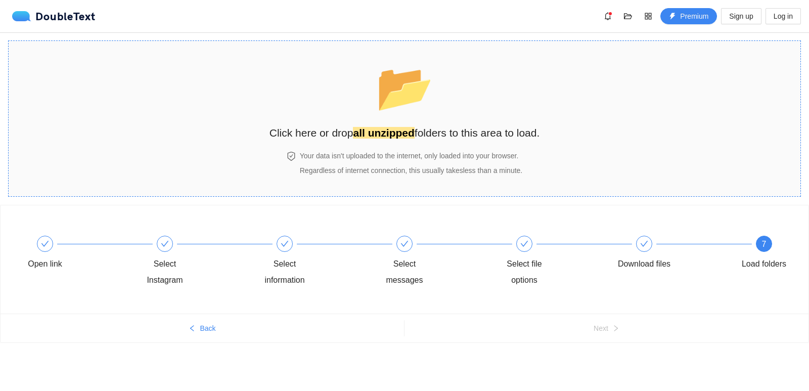
click at [394, 115] on span "📂" at bounding box center [405, 88] width 62 height 56
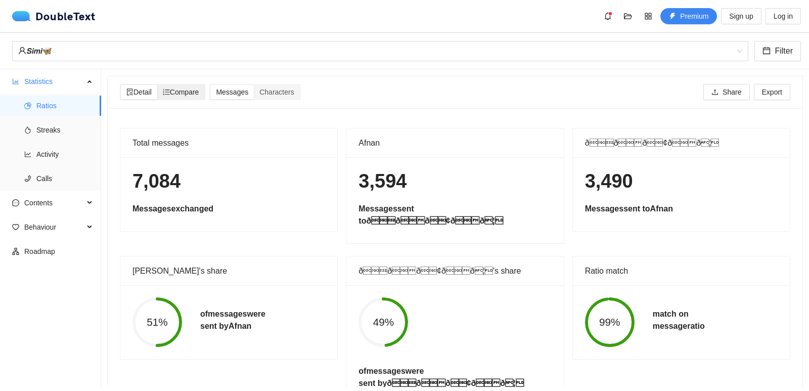
click at [197, 89] on span "Compare" at bounding box center [181, 92] width 36 height 8
click at [157, 85] on input "Compare" at bounding box center [157, 85] width 0 height 0
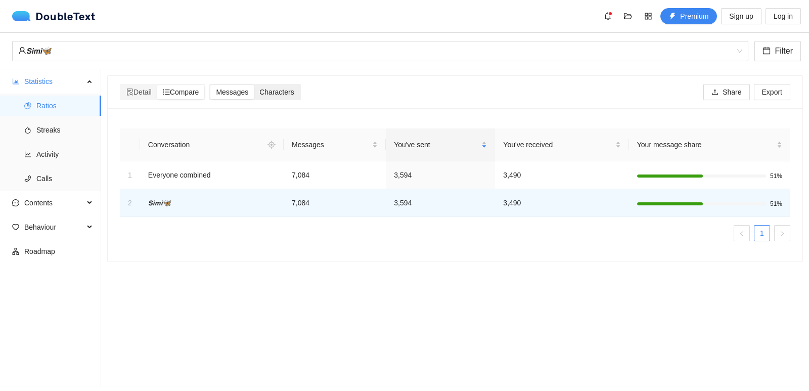
click at [264, 86] on div "Characters" at bounding box center [277, 92] width 46 height 14
click at [254, 85] on input "Characters" at bounding box center [254, 85] width 0 height 0
click at [254, 91] on div "Messages" at bounding box center [232, 92] width 44 height 14
click at [210, 85] on input "Messages" at bounding box center [210, 85] width 0 height 0
click at [188, 94] on span "Compare" at bounding box center [181, 92] width 36 height 8
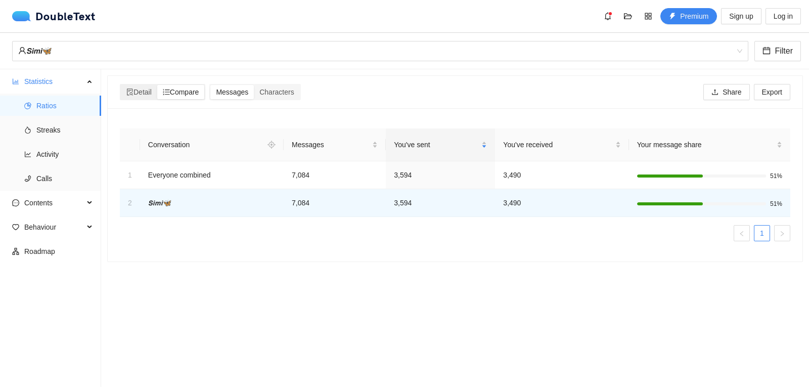
click at [157, 85] on input "Compare" at bounding box center [157, 85] width 0 height 0
click at [141, 91] on span "Detail" at bounding box center [138, 92] width 25 height 8
click at [121, 85] on input "Detail" at bounding box center [121, 85] width 0 height 0
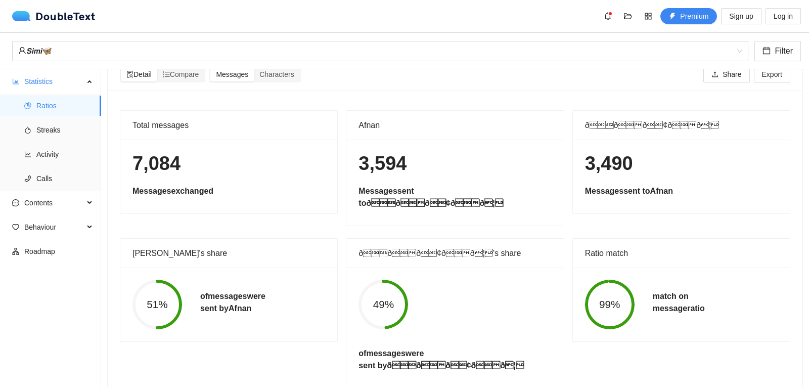
scroll to position [33, 0]
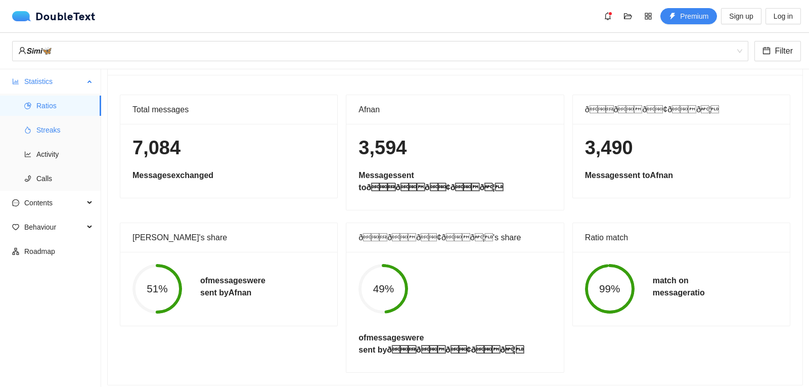
click at [55, 127] on span "Streaks" at bounding box center [64, 130] width 57 height 20
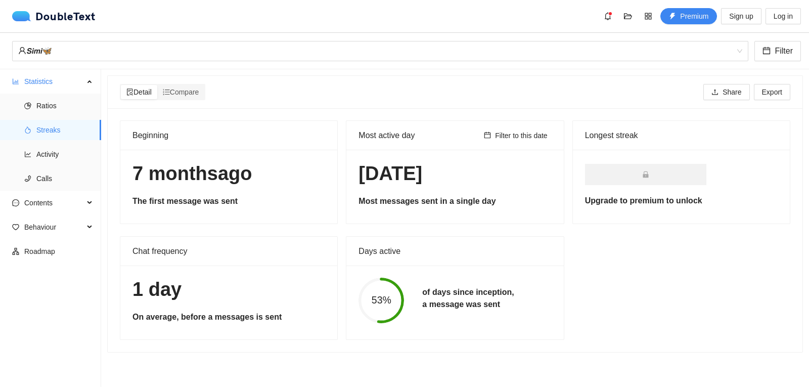
drag, startPoint x: 133, startPoint y: 180, endPoint x: 246, endPoint y: 190, distance: 113.8
click at [275, 174] on h1 "7[DATE]" at bounding box center [229, 174] width 193 height 24
drag, startPoint x: 159, startPoint y: 199, endPoint x: 225, endPoint y: 199, distance: 65.3
click at [225, 199] on h5 "The first message was sent" at bounding box center [229, 201] width 193 height 12
drag, startPoint x: 246, startPoint y: 215, endPoint x: 656, endPoint y: 244, distance: 410.3
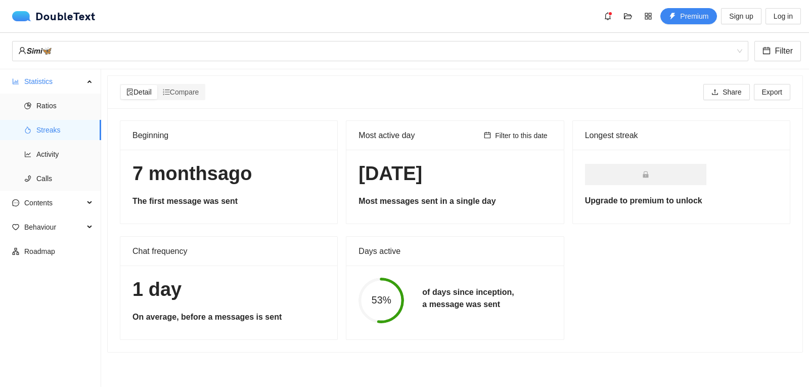
click at [656, 244] on div "Beginning 7 month[DATE]rst message was sent Most active day Filter to this date…" at bounding box center [455, 230] width 679 height 220
click at [62, 154] on span "Activity" at bounding box center [64, 154] width 57 height 20
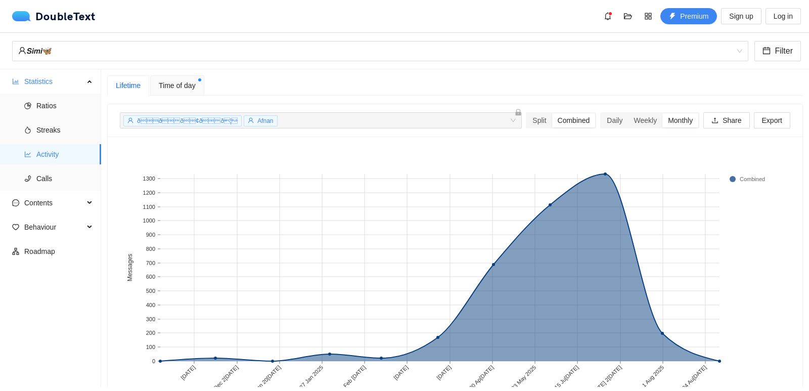
click at [169, 84] on span "Time of day" at bounding box center [177, 85] width 37 height 11
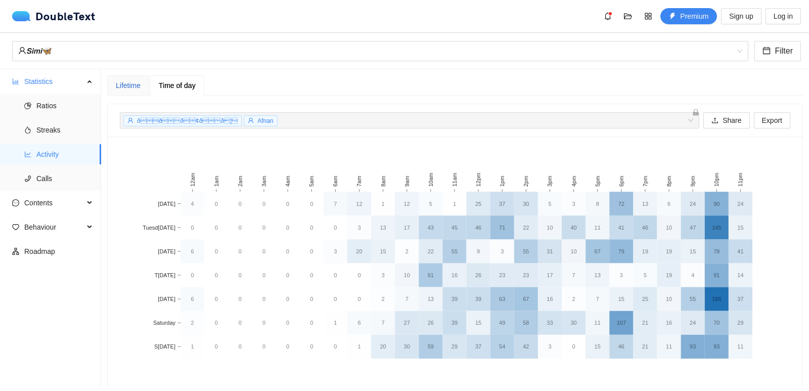
click at [138, 80] on div "Lifetime" at bounding box center [128, 85] width 25 height 11
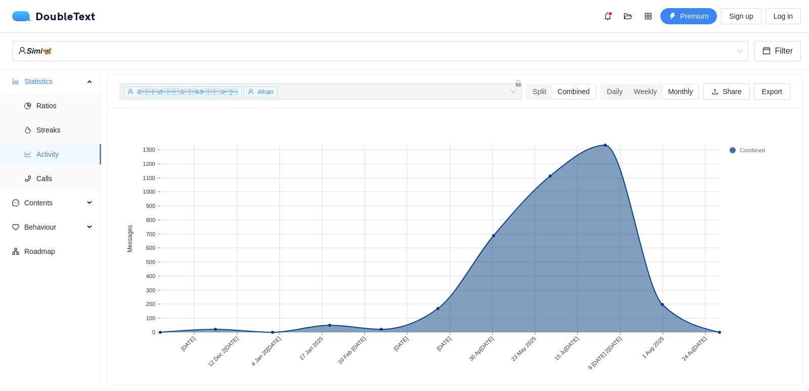
scroll to position [41, 0]
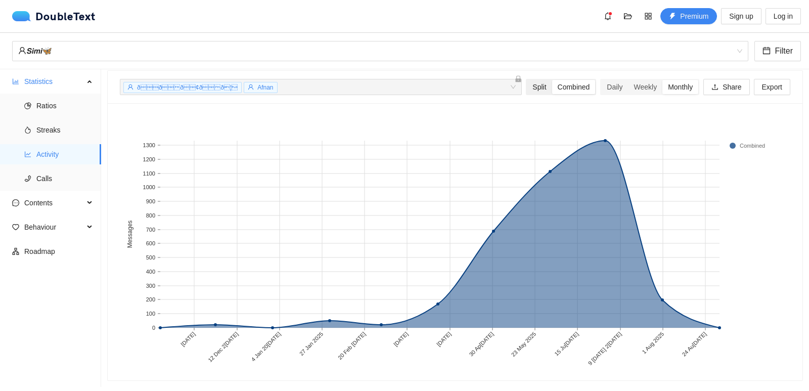
click at [529, 80] on div "Split" at bounding box center [539, 87] width 25 height 14
click at [527, 80] on input "Split" at bounding box center [527, 80] width 0 height 0
click at [554, 80] on div "Combined" at bounding box center [574, 87] width 44 height 14
click at [552, 80] on input "Combined" at bounding box center [552, 80] width 0 height 0
click at [605, 80] on div "Daily" at bounding box center [615, 87] width 27 height 14
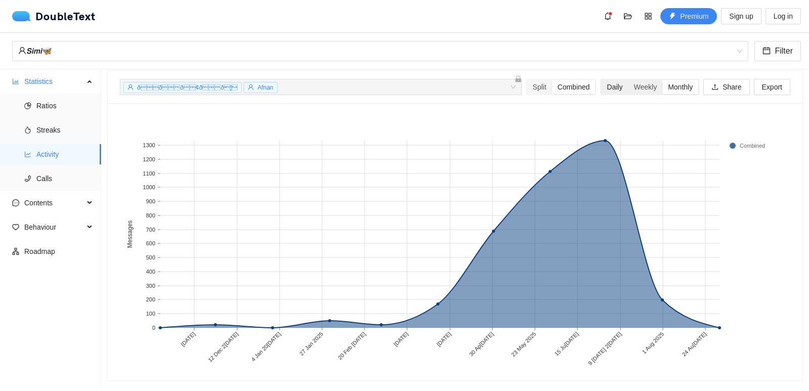
click at [602, 80] on input "Daily" at bounding box center [602, 80] width 0 height 0
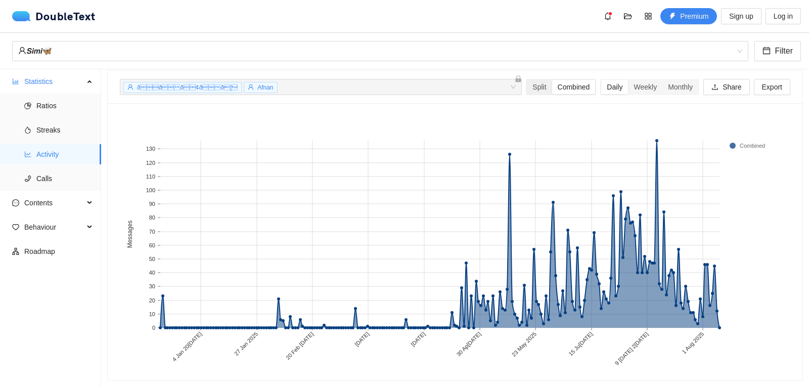
click at [552, 80] on div "Combined" at bounding box center [574, 87] width 44 height 14
click at [552, 80] on input "Combined" at bounding box center [552, 80] width 0 height 0
click at [532, 80] on div "Split" at bounding box center [539, 87] width 25 height 14
click at [527, 80] on input "Split" at bounding box center [527, 80] width 0 height 0
click at [163, 316] on rect at bounding box center [163, 234] width 3 height 187
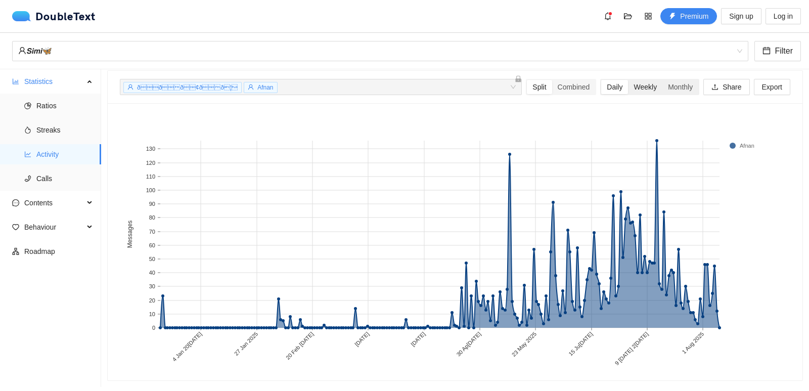
click at [637, 83] on div "Weekly" at bounding box center [645, 87] width 34 height 14
click at [628, 80] on input "Weekly" at bounding box center [628, 80] width 0 height 0
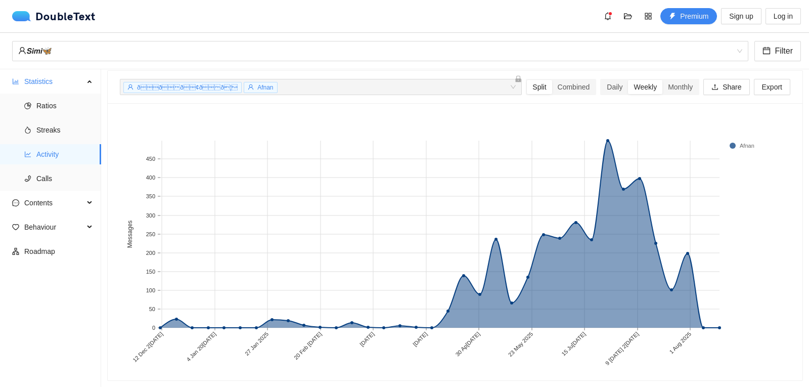
click at [679, 92] on div "ððð¢ðð¦ Afnan + 0 ... Split Combined Daily Weekly Monthly Share Ex…" at bounding box center [455, 87] width 671 height 32
click at [676, 82] on div "Monthly" at bounding box center [681, 87] width 36 height 14
click at [663, 80] on input "Monthly" at bounding box center [663, 80] width 0 height 0
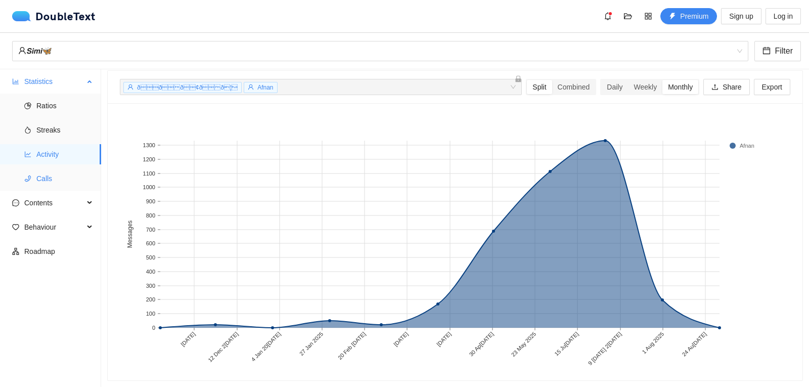
click at [52, 183] on span "Calls" at bounding box center [64, 178] width 57 height 20
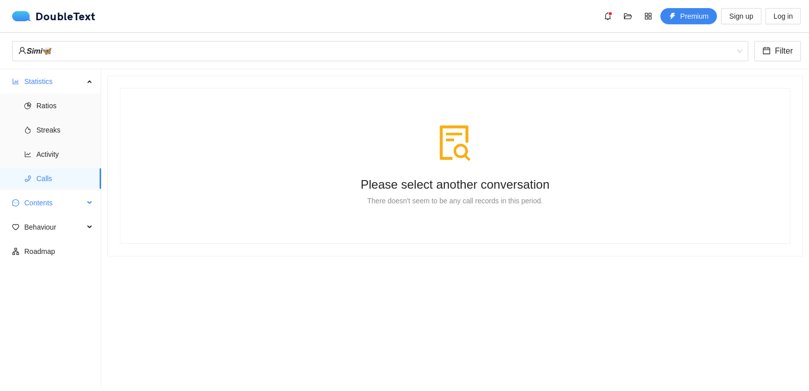
click at [67, 208] on span "Contents" at bounding box center [54, 203] width 60 height 20
click at [80, 225] on span "Word Cloud" at bounding box center [64, 227] width 57 height 20
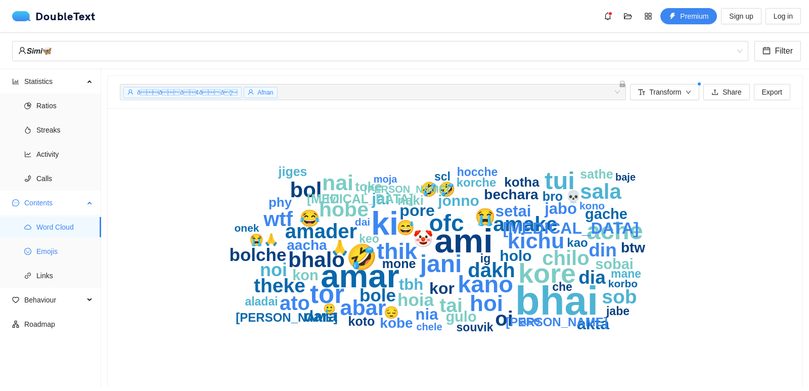
click at [59, 256] on span "Emojis" at bounding box center [64, 251] width 57 height 20
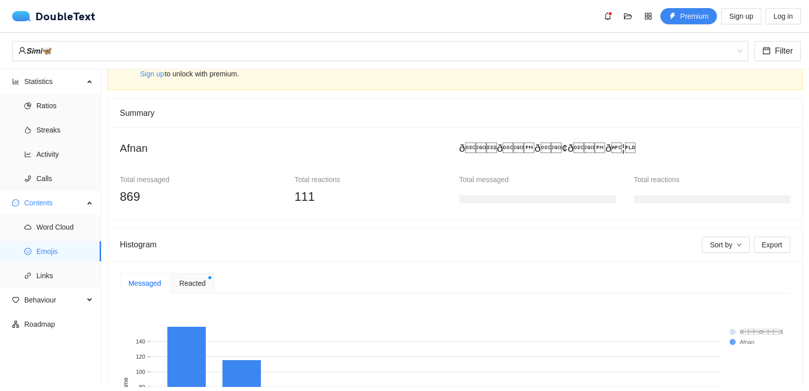
scroll to position [51, 0]
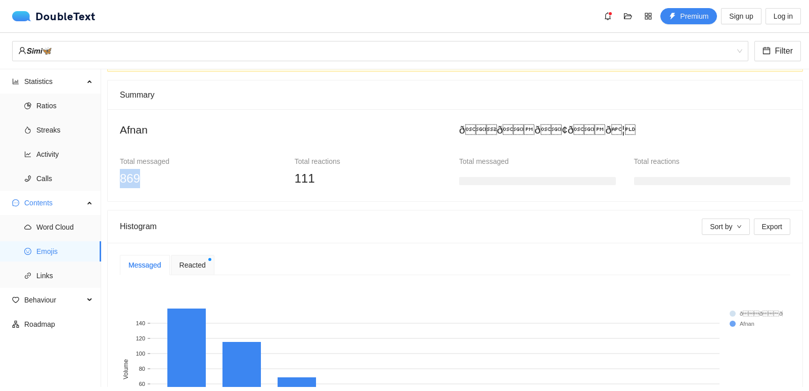
drag, startPoint x: 138, startPoint y: 175, endPoint x: 121, endPoint y: 182, distance: 17.5
click at [121, 182] on span "869" at bounding box center [130, 179] width 20 height 14
click at [471, 178] on h3 at bounding box center [537, 181] width 157 height 8
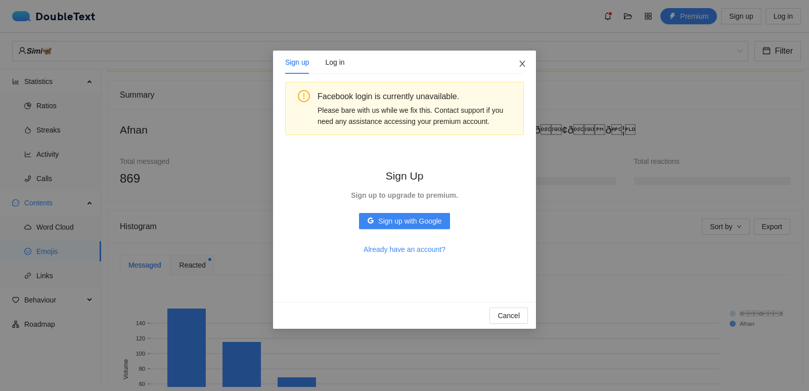
click at [527, 65] on span "Close" at bounding box center [522, 64] width 27 height 27
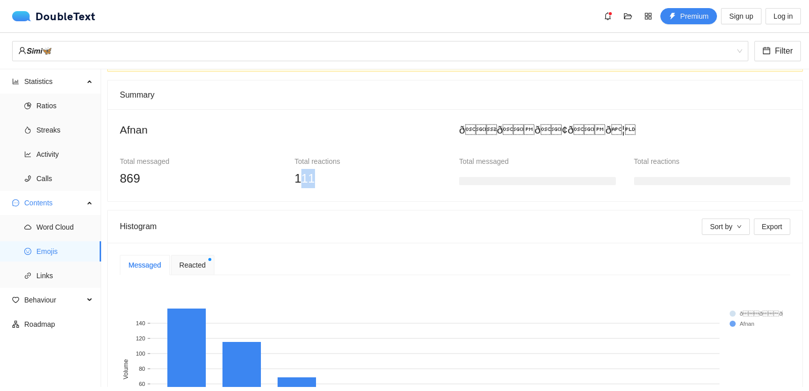
drag, startPoint x: 318, startPoint y: 168, endPoint x: 299, endPoint y: 171, distance: 19.0
click at [299, 171] on div "Total reactions 111" at bounding box center [373, 172] width 157 height 32
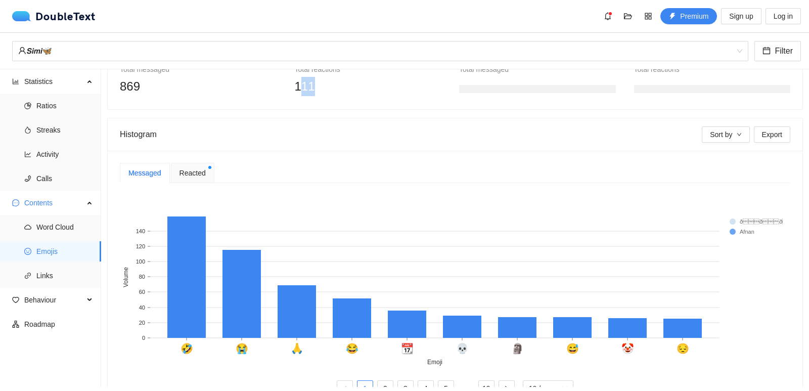
scroll to position [152, 0]
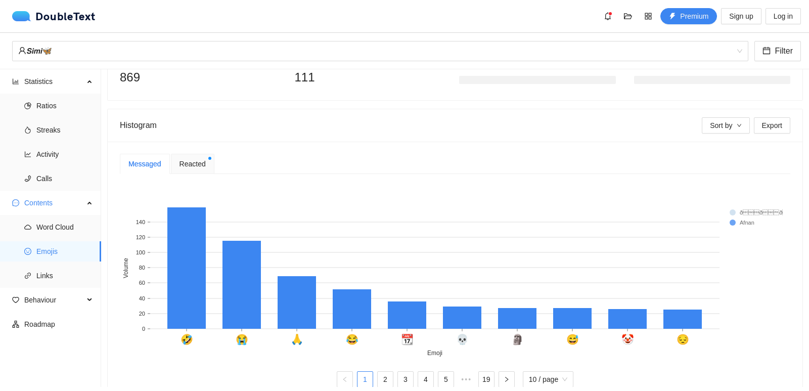
click at [141, 127] on div "Histogram" at bounding box center [411, 125] width 582 height 29
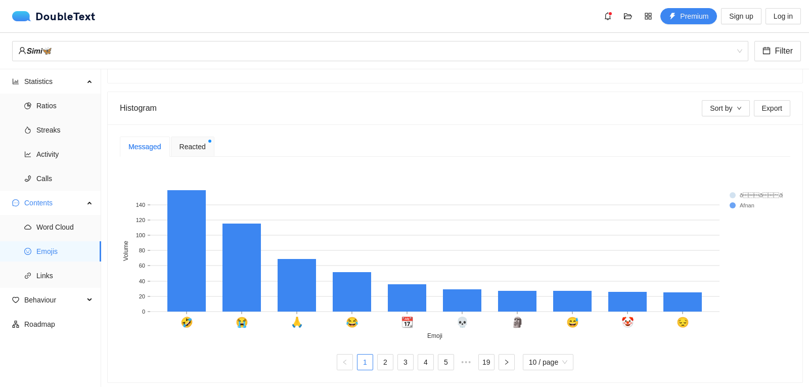
scroll to position [179, 0]
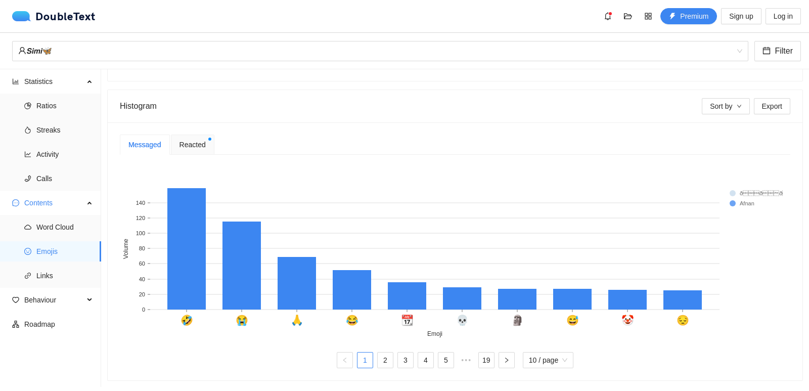
click at [198, 139] on span "Reacted" at bounding box center [193, 144] width 26 height 11
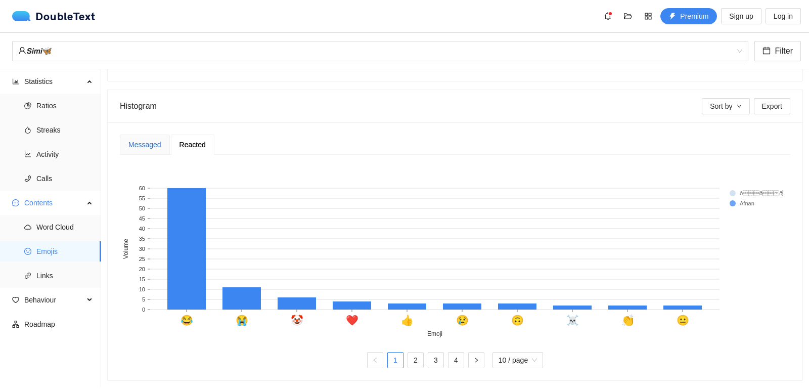
click at [145, 139] on div "Messaged" at bounding box center [145, 144] width 33 height 11
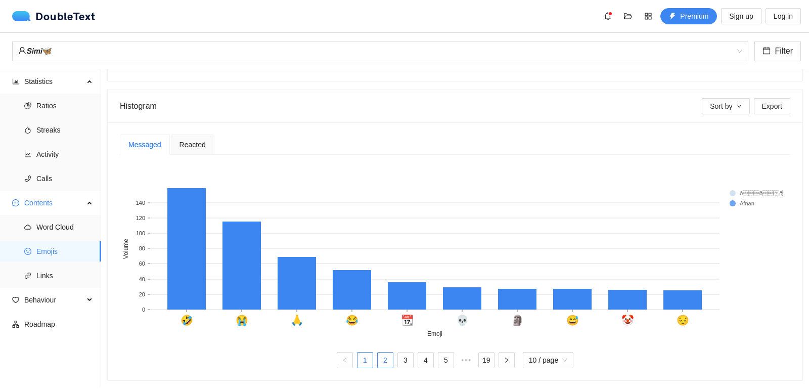
click at [378, 353] on link "2" at bounding box center [385, 360] width 15 height 15
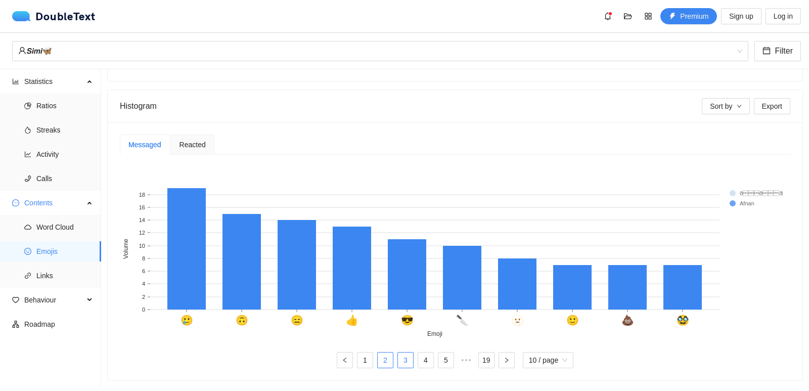
click at [401, 353] on link "3" at bounding box center [405, 360] width 15 height 15
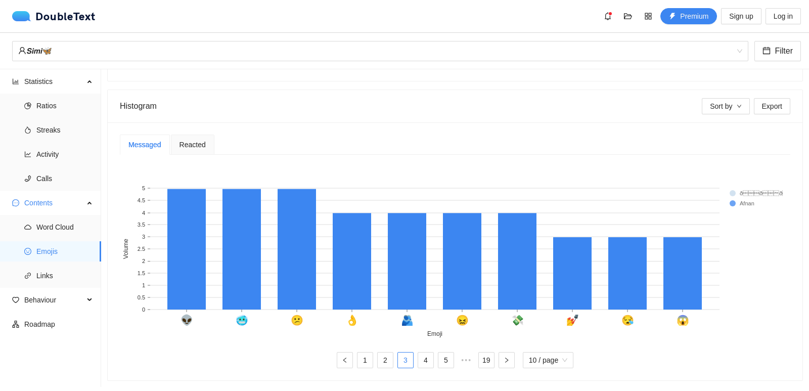
click at [431, 354] on ul "1 2 3 4 5 ••• 19 10 / page" at bounding box center [455, 360] width 671 height 16
click at [426, 355] on link "4" at bounding box center [425, 360] width 15 height 15
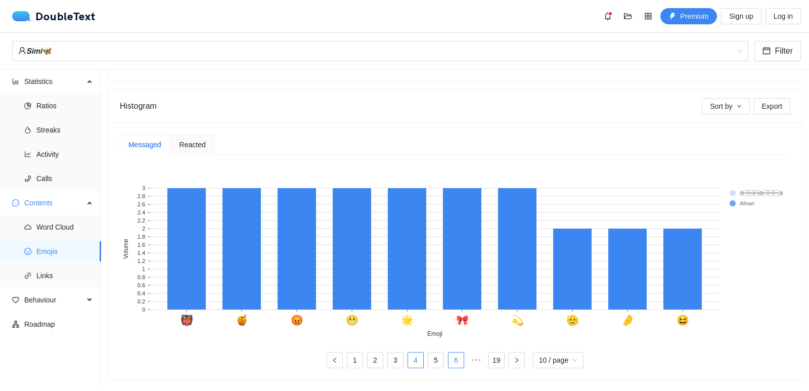
click at [449, 353] on link "6" at bounding box center [456, 360] width 15 height 15
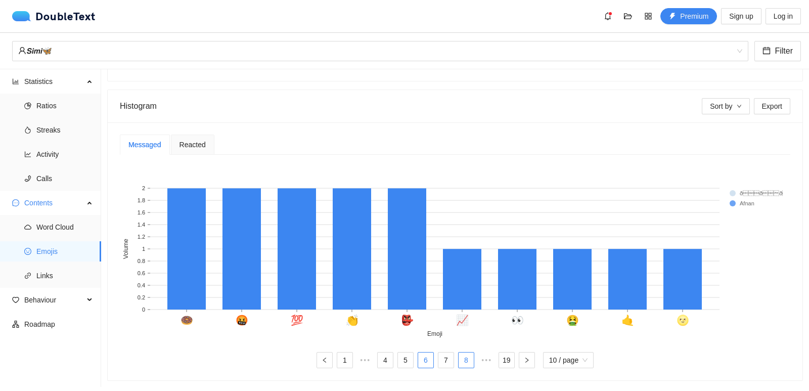
click at [460, 353] on link "8" at bounding box center [466, 360] width 15 height 15
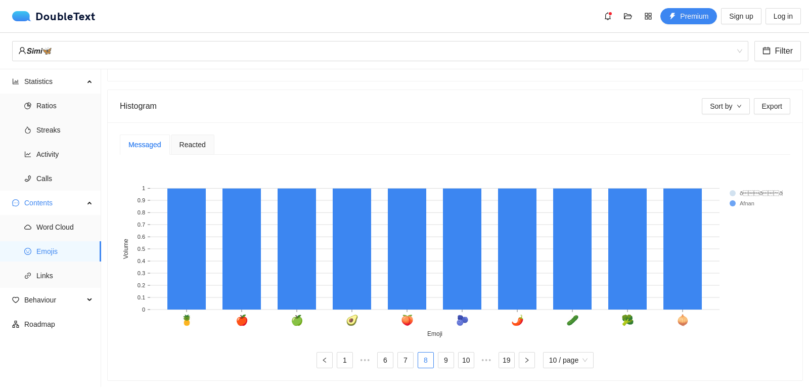
drag, startPoint x: 503, startPoint y: 349, endPoint x: 515, endPoint y: 347, distance: 11.8
click at [503, 353] on link "19" at bounding box center [506, 360] width 15 height 15
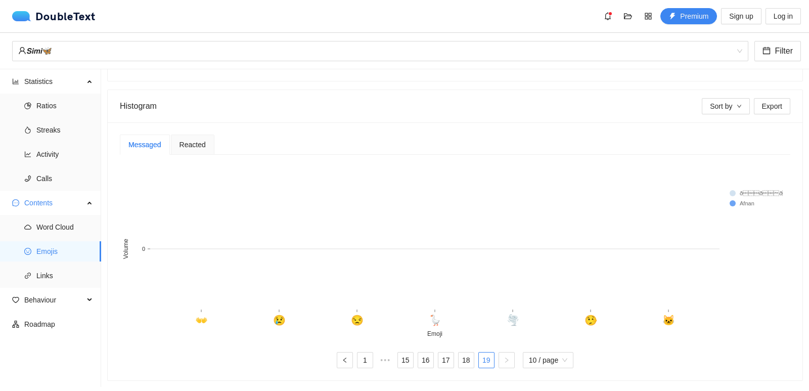
click at [200, 315] on text "👐" at bounding box center [201, 320] width 13 height 12
click at [186, 141] on span "Reacted" at bounding box center [193, 144] width 26 height 7
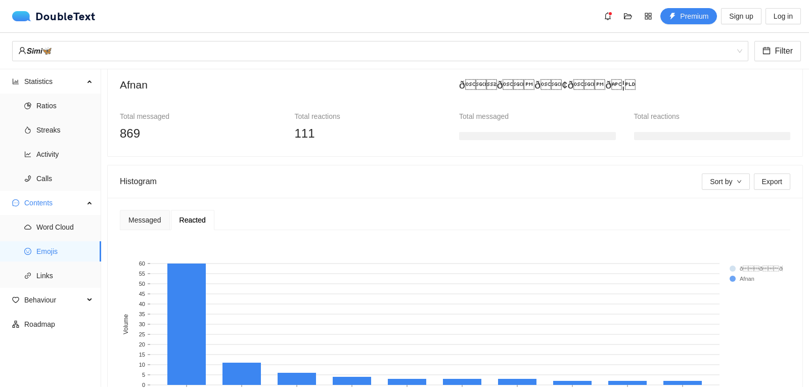
scroll to position [77, 0]
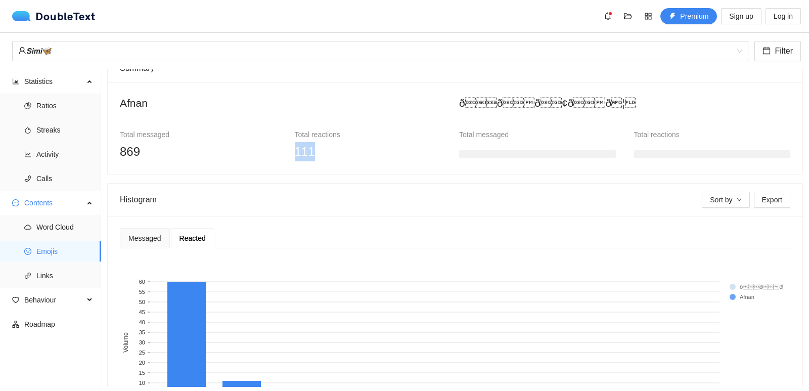
drag, startPoint x: 310, startPoint y: 148, endPoint x: 289, endPoint y: 147, distance: 20.8
click at [289, 147] on div "Total reactions 111" at bounding box center [373, 145] width 175 height 32
click at [381, 222] on div "Messaged Reacted 1 ••• 15 16 17 18 19 10 / page 😂 😭 🤡 ❤ 👍 😢 🙃 ☠️ 👏 😐 Emoji 0 5 …" at bounding box center [455, 345] width 695 height 258
drag, startPoint x: 139, startPoint y: 146, endPoint x: 144, endPoint y: 147, distance: 5.7
drag, startPoint x: 144, startPoint y: 147, endPoint x: 494, endPoint y: 226, distance: 358.9
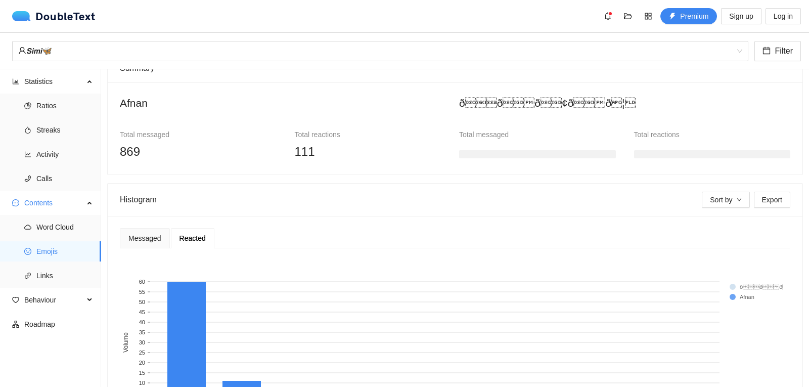
click at [494, 226] on div "Messaged Reacted 1 ••• 15 16 17 18 19 10 / page 😂 😭 🤡 ❤ 👍 😢 🙃 ☠️ 👏 😐 Emoji 0 5 …" at bounding box center [455, 345] width 695 height 258
click at [726, 197] on button "Sort by" at bounding box center [726, 200] width 48 height 16
click at [632, 238] on div "Messaged Reacted" at bounding box center [455, 238] width 671 height 20
drag, startPoint x: 713, startPoint y: 204, endPoint x: 715, endPoint y: 215, distance: 11.3
click at [713, 204] on span "Sort by" at bounding box center [721, 199] width 22 height 11
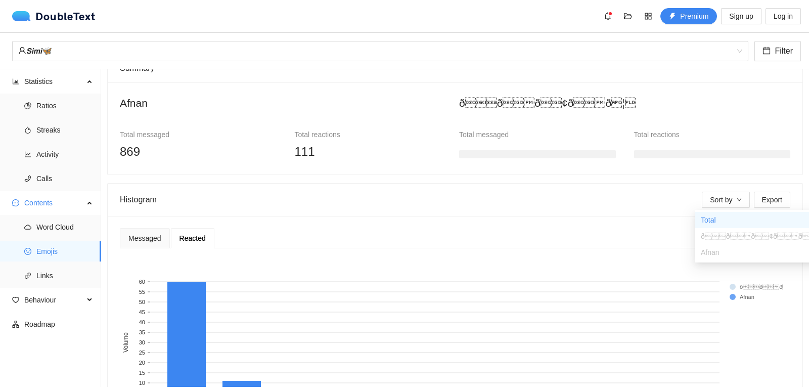
click at [718, 239] on span "ððð¢ðð¦" at bounding box center [759, 236] width 117 height 11
click at [762, 199] on span "Export" at bounding box center [772, 199] width 20 height 11
click at [623, 199] on div "Histogram" at bounding box center [411, 199] width 582 height 29
drag, startPoint x: 567, startPoint y: 101, endPoint x: 473, endPoint y: 101, distance: 94.1
click at [532, 101] on h2 "ððð¢ðð¦" at bounding box center [624, 103] width 331 height 17
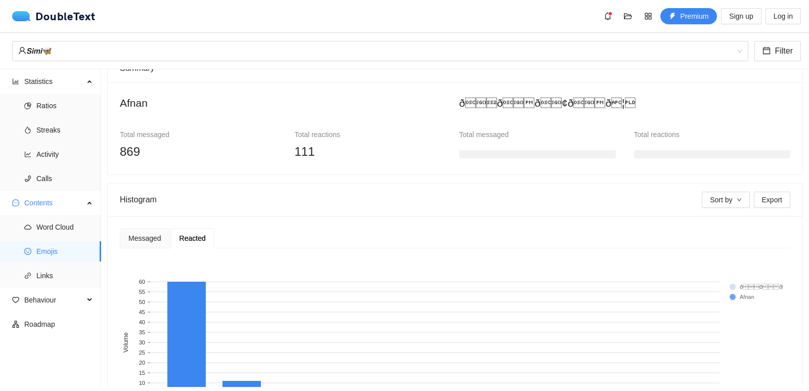
drag, startPoint x: 473, startPoint y: 101, endPoint x: 460, endPoint y: 108, distance: 14.1
click at [471, 101] on h2 "ððð¢ðð¦" at bounding box center [624, 103] width 331 height 17
drag, startPoint x: 447, startPoint y: 167, endPoint x: 468, endPoint y: 171, distance: 21.6
click at [450, 170] on div "Afnan Total messaged 869 Total reactions 111 ððð¢ðð¦ Total message…" at bounding box center [455, 128] width 695 height 92
click at [486, 156] on h3 at bounding box center [537, 154] width 157 height 8
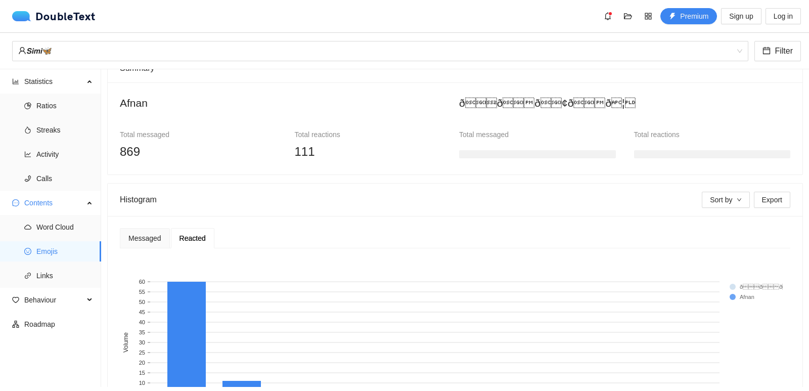
click at [0, 0] on div "Facebook login is currently unavailable. Please bare with us while we fix this.…" at bounding box center [0, 0] width 0 height 0
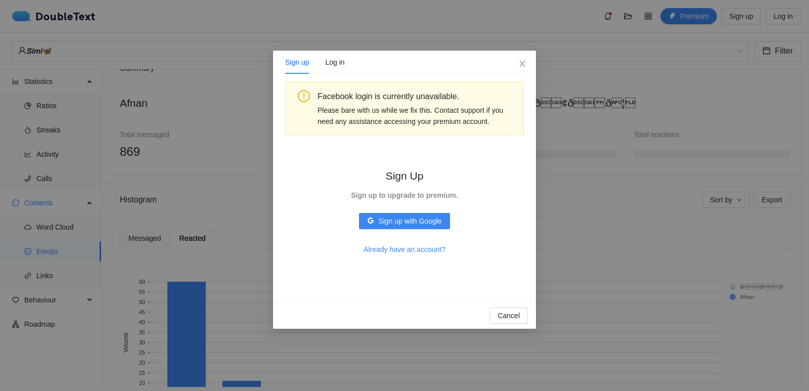
click at [502, 66] on div "Sign up Log in" at bounding box center [404, 62] width 239 height 23
click at [520, 61] on icon "close" at bounding box center [523, 64] width 8 height 8
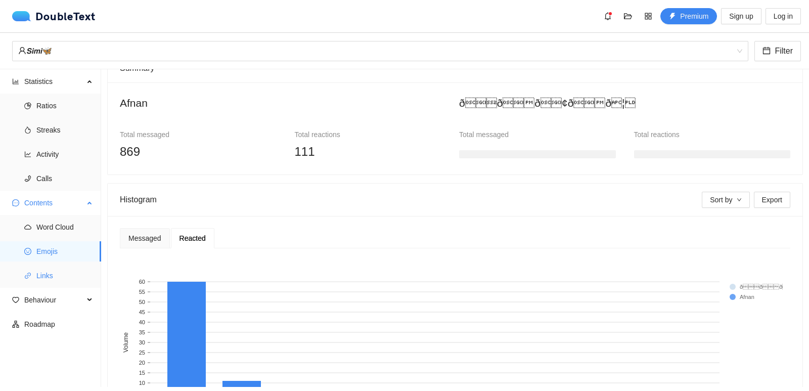
click at [59, 267] on span "Links" at bounding box center [64, 276] width 57 height 20
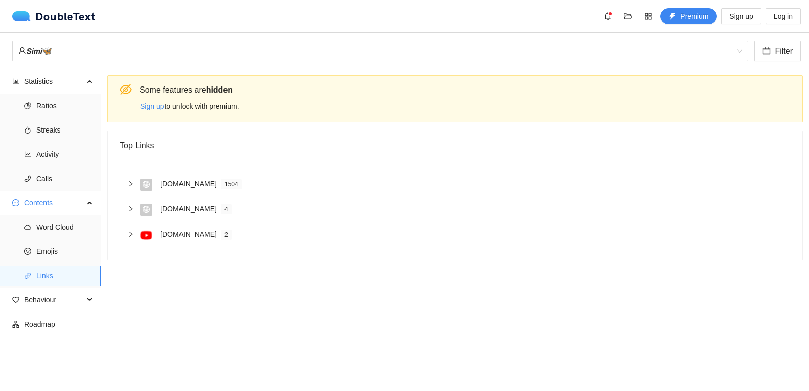
click at [256, 184] on h4 "[DOMAIN_NAME] 1504" at bounding box center [471, 183] width 622 height 11
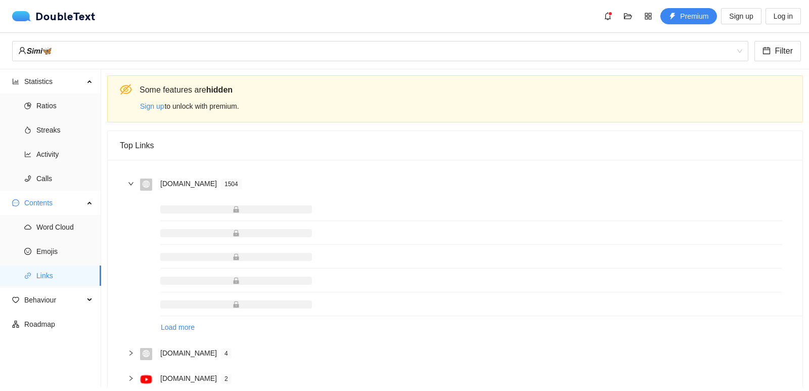
scroll to position [31, 0]
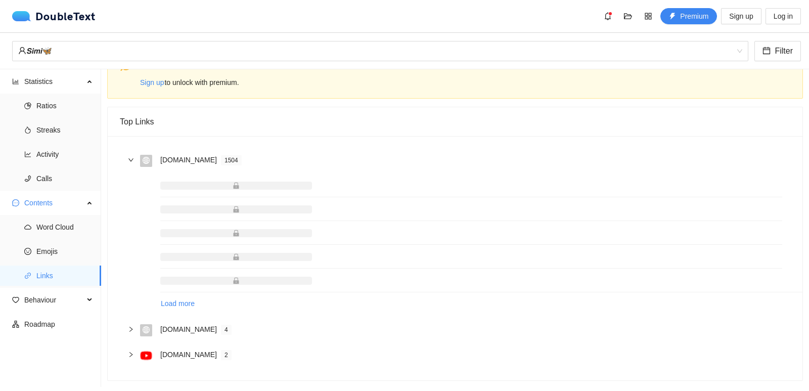
click at [257, 154] on h4 "[DOMAIN_NAME] 1504" at bounding box center [471, 159] width 622 height 11
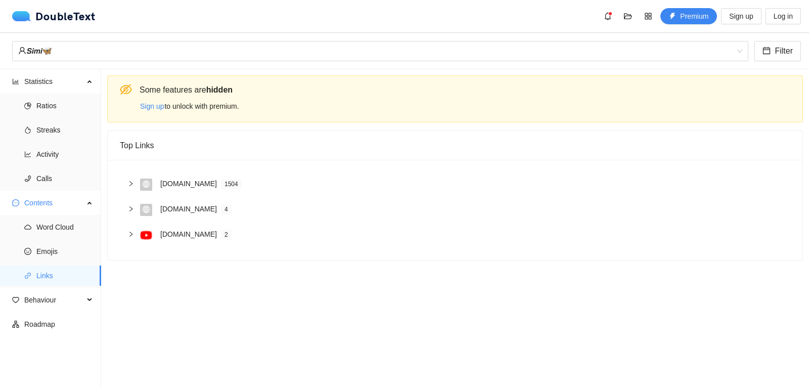
scroll to position [0, 0]
click at [209, 234] on h4 "[DOMAIN_NAME] 2" at bounding box center [471, 234] width 622 height 11
click at [47, 299] on span "Behaviour" at bounding box center [54, 300] width 60 height 20
click at [69, 327] on span "Engagement" at bounding box center [64, 324] width 57 height 20
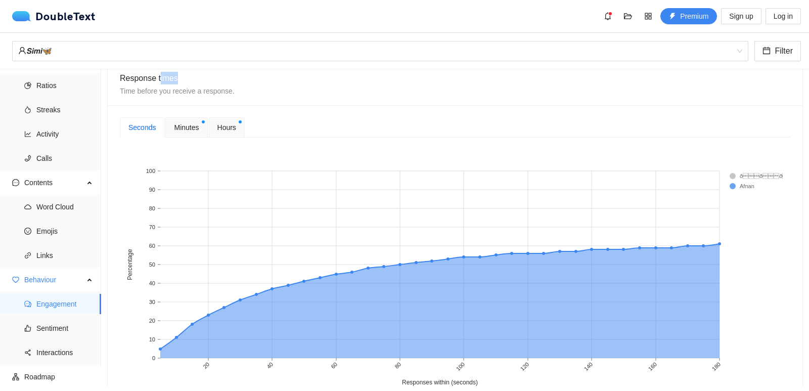
scroll to position [295, 0]
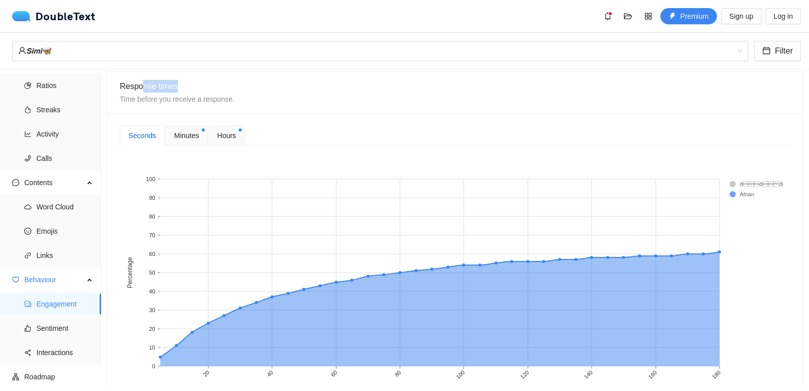
drag, startPoint x: 182, startPoint y: 77, endPoint x: 141, endPoint y: 81, distance: 40.7
click at [141, 81] on div "Response times Time before you receive a response." at bounding box center [455, 92] width 671 height 25
click at [273, 152] on div "Seconds Minutes Hours 20 40 60 80 100 120 140 160 180 Responses within (seconds…" at bounding box center [455, 265] width 671 height 281
click at [190, 136] on span "Minutes" at bounding box center [186, 135] width 25 height 11
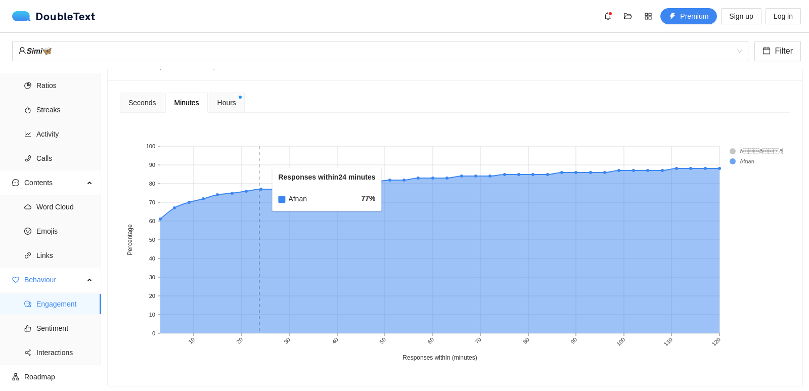
scroll to position [346, 0]
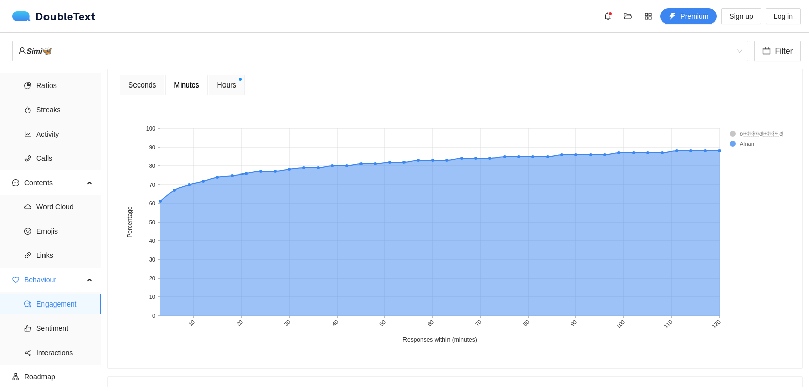
click at [224, 82] on span "Hours" at bounding box center [227, 84] width 19 height 11
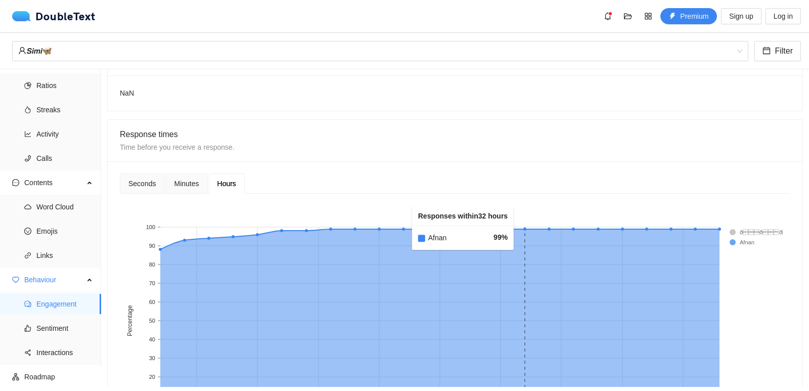
scroll to position [245, 0]
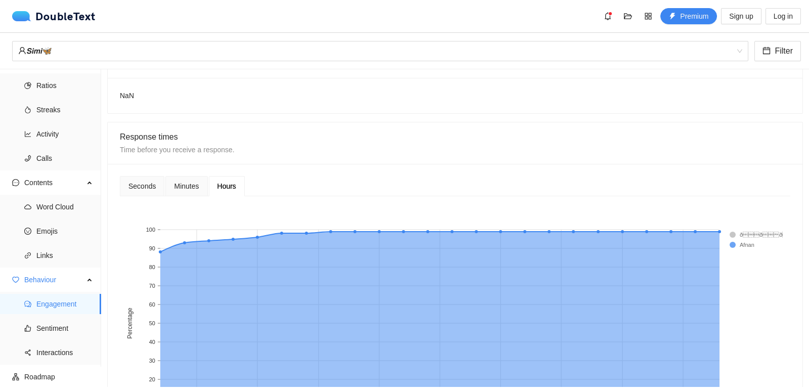
click at [754, 233] on rect at bounding box center [750, 235] width 40 height 10
click at [732, 236] on rect at bounding box center [750, 235] width 40 height 10
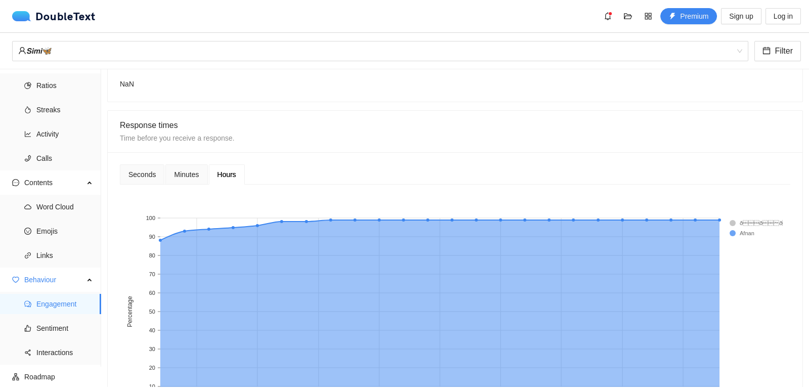
scroll to position [194, 0]
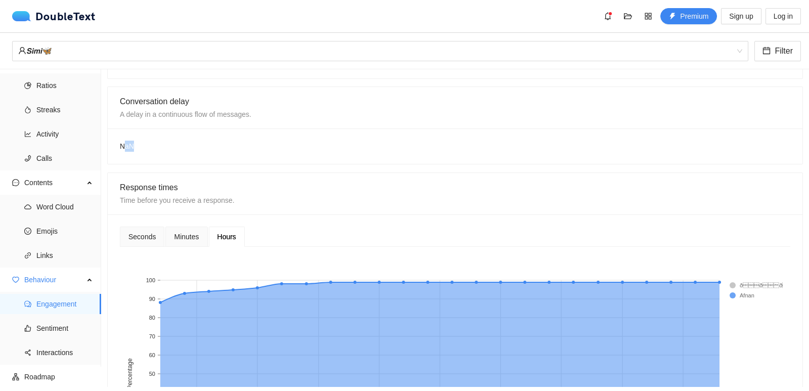
drag, startPoint x: 136, startPoint y: 142, endPoint x: 124, endPoint y: 142, distance: 11.6
click at [124, 142] on div "NaN" at bounding box center [455, 146] width 695 height 35
click at [266, 179] on div "Response times Time before you receive a response." at bounding box center [455, 193] width 671 height 41
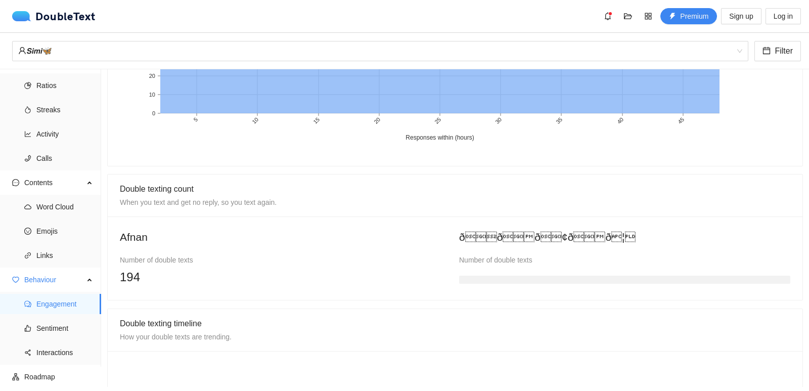
scroll to position [599, 0]
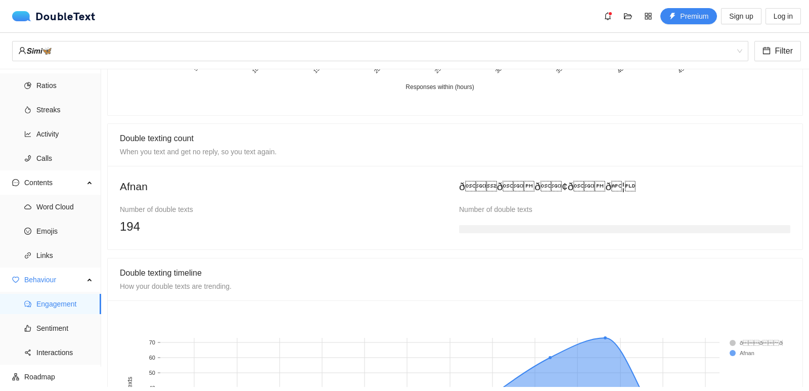
click at [514, 218] on div at bounding box center [624, 227] width 331 height 20
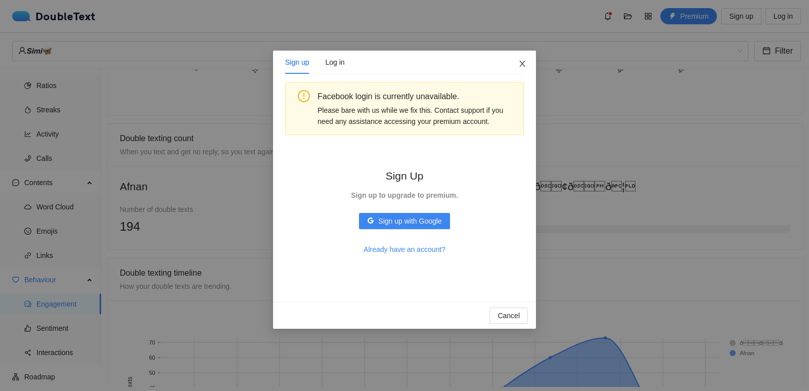
click at [528, 60] on span "Close" at bounding box center [522, 64] width 27 height 27
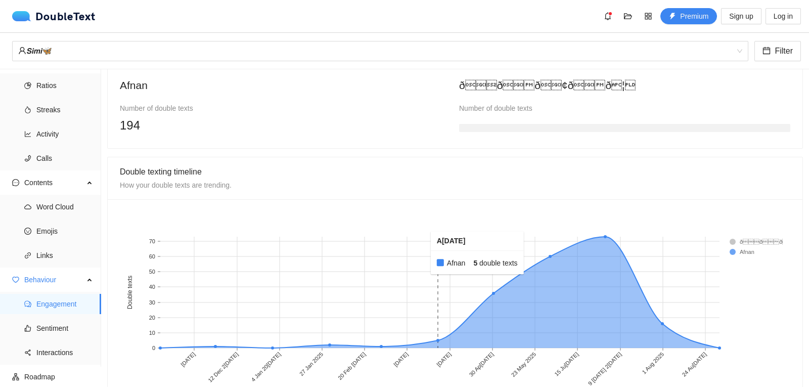
scroll to position [728, 0]
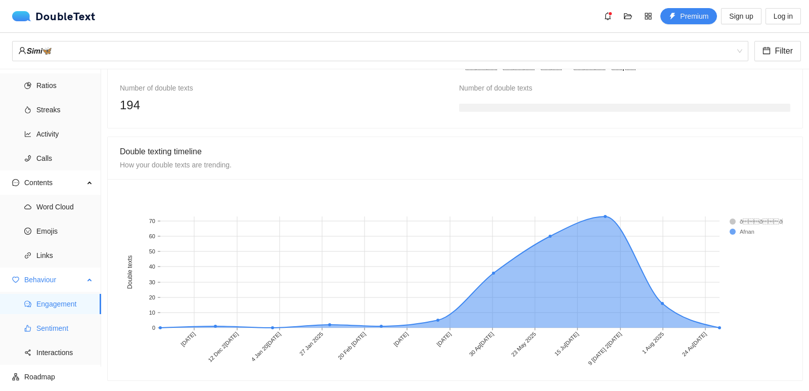
click at [52, 318] on ul "Engagement Sentiment Interactions" at bounding box center [50, 328] width 101 height 73
click at [60, 329] on span "Sentiment" at bounding box center [64, 328] width 57 height 20
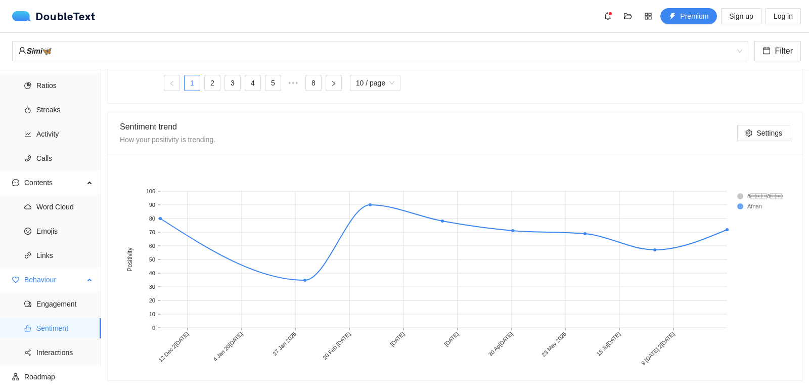
scroll to position [524, 0]
click at [212, 78] on link "2" at bounding box center [212, 82] width 15 height 15
drag, startPoint x: 73, startPoint y: 350, endPoint x: 52, endPoint y: 351, distance: 21.8
drag, startPoint x: 52, startPoint y: 351, endPoint x: 76, endPoint y: 355, distance: 25.0
click at [143, 366] on div "12 D[DATE]a[DATE] J[DATE] F[DATE] M[DATE]p[DATE] A[DATE] M[DATE] J[DATE][DATE][…" at bounding box center [455, 267] width 695 height 227
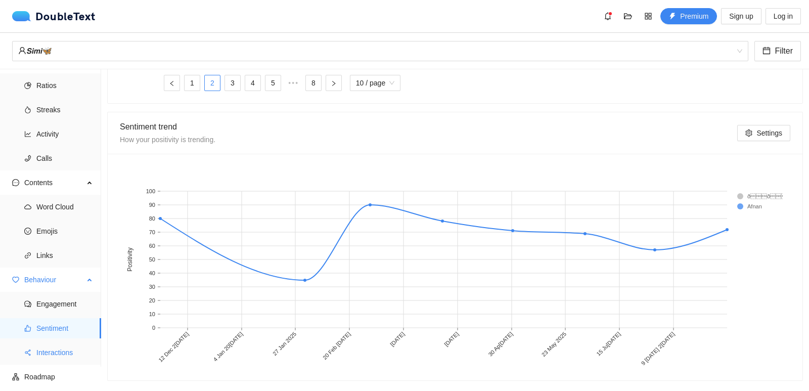
click at [38, 354] on span "Interactions" at bounding box center [64, 352] width 57 height 20
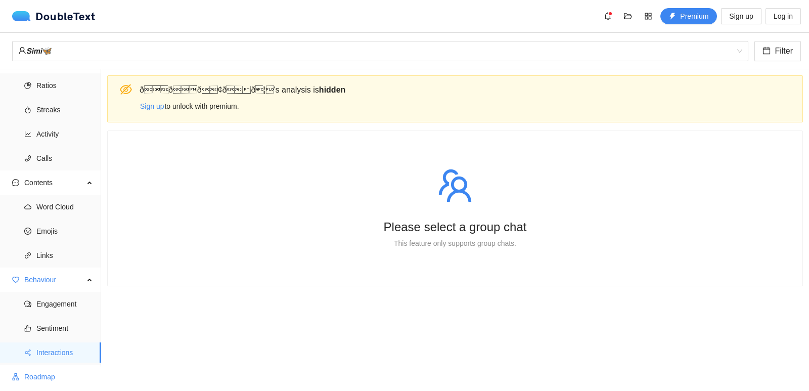
click at [66, 379] on span "Roadmap" at bounding box center [58, 377] width 69 height 20
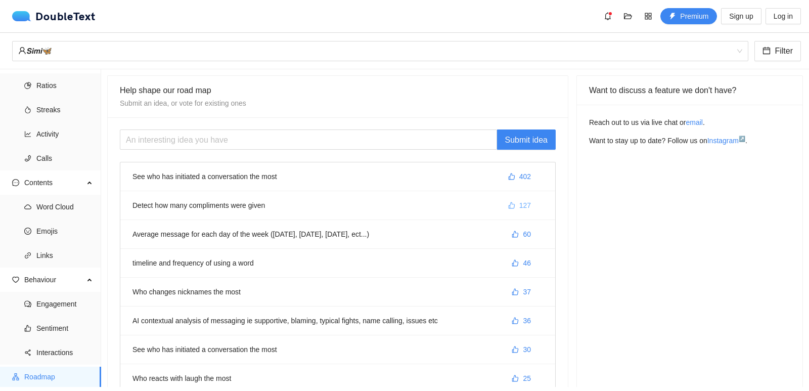
click at [521, 205] on span "127" at bounding box center [526, 205] width 12 height 11
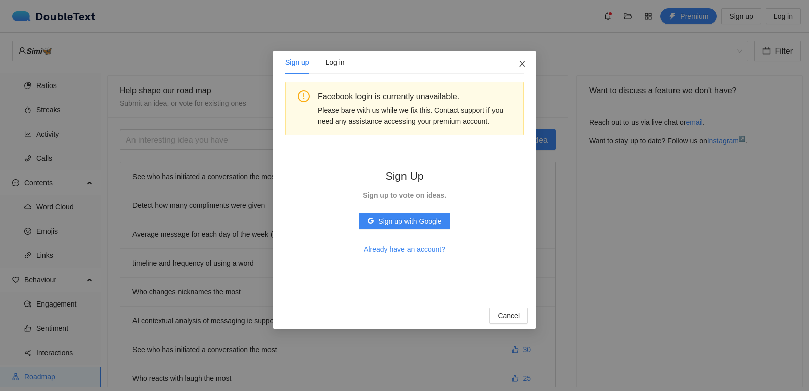
click at [520, 58] on span "Close" at bounding box center [522, 64] width 27 height 27
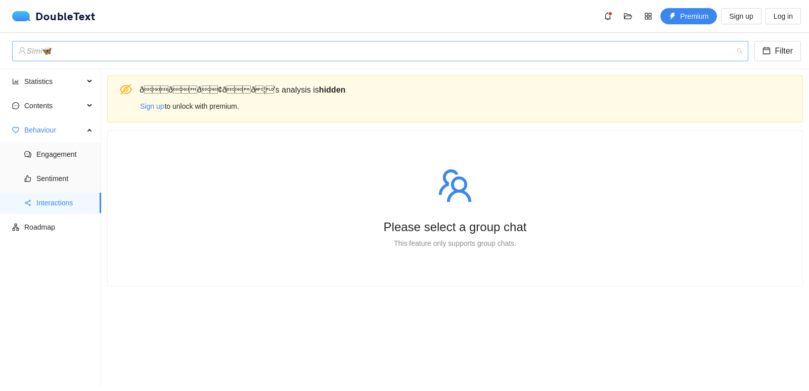
drag, startPoint x: 151, startPoint y: 49, endPoint x: 172, endPoint y: 50, distance: 20.7
click at [154, 49] on div "𝙎𝙞𝙢𝙞🦋" at bounding box center [375, 50] width 715 height 19
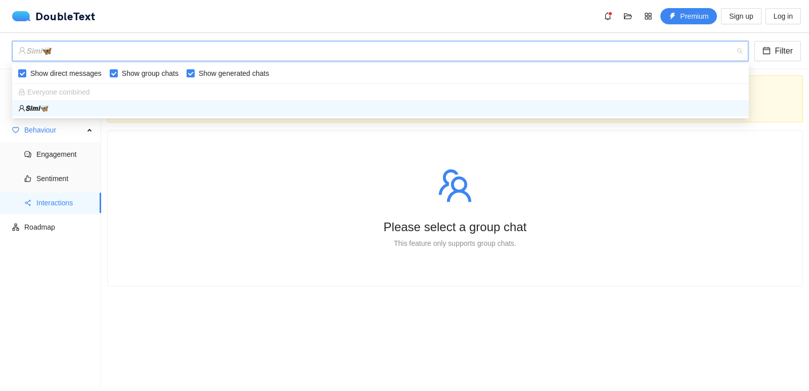
click at [96, 110] on div "𝙎𝙞𝙢𝙞🦋" at bounding box center [380, 108] width 725 height 11
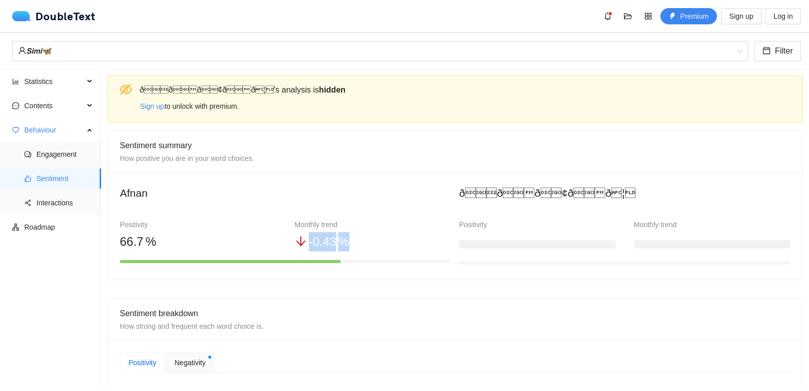
drag, startPoint x: 298, startPoint y: 245, endPoint x: 368, endPoint y: 247, distance: 69.4
click at [368, 247] on div "- 0 .43 %" at bounding box center [373, 241] width 157 height 19
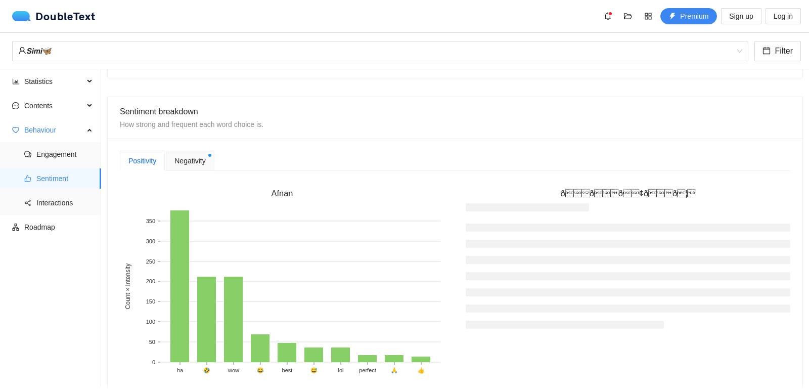
scroll to position [202, 0]
click at [212, 160] on div "Negativity" at bounding box center [190, 160] width 48 height 20
